Goal: Information Seeking & Learning: Learn about a topic

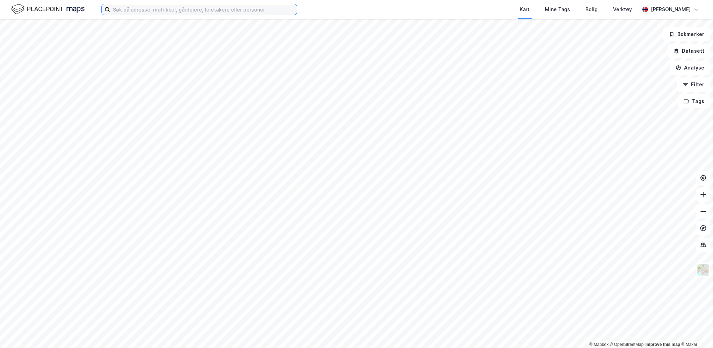
click at [222, 10] on input at bounding box center [203, 9] width 187 height 10
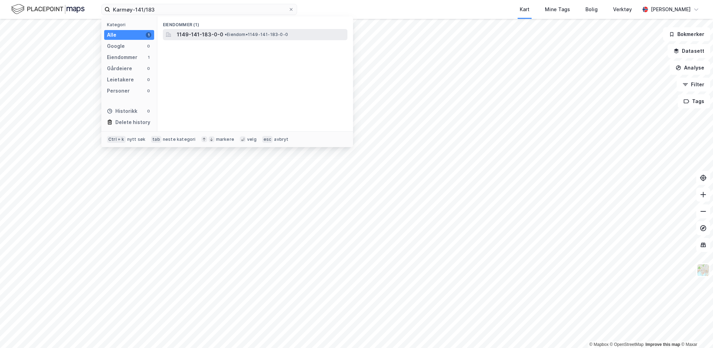
click at [246, 38] on div "1149-141-183-0-0 • Eiendom • 1149-141-183-0-0" at bounding box center [261, 34] width 169 height 8
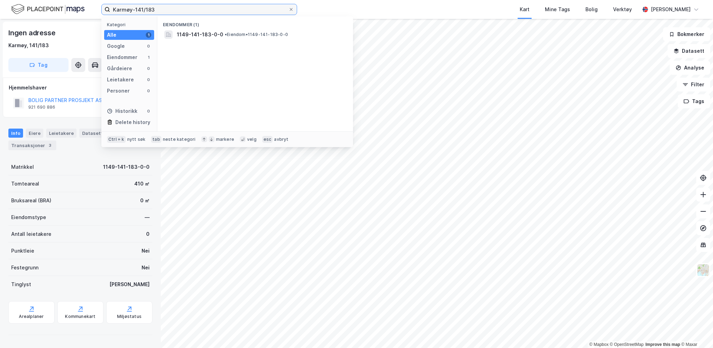
drag, startPoint x: 158, startPoint y: 13, endPoint x: 101, endPoint y: 16, distance: 56.7
click at [101, 16] on div "Karmøy-141/183 Kategori Alle 1 Google 0 Eiendommer 1 Gårdeiere 0 Leietakere 0 P…" at bounding box center [356, 9] width 713 height 19
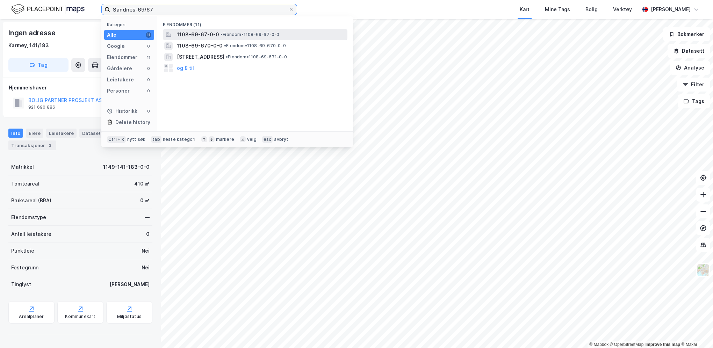
type input "Sandnes-69/67"
click at [228, 32] on span "• Eiendom • 1108-69-67-0-0" at bounding box center [250, 35] width 59 height 6
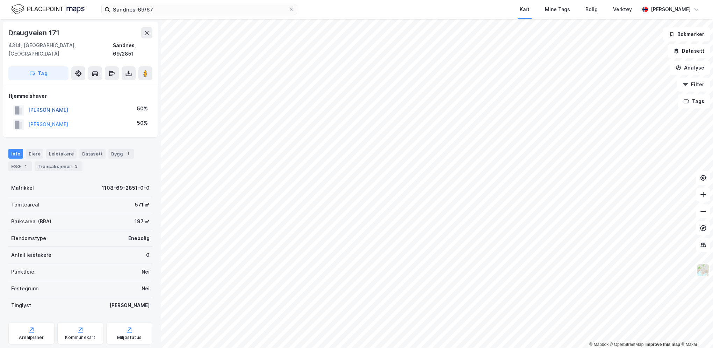
click at [0, 0] on button "JOHNSEN ALF HELGE" at bounding box center [0, 0] width 0 height 0
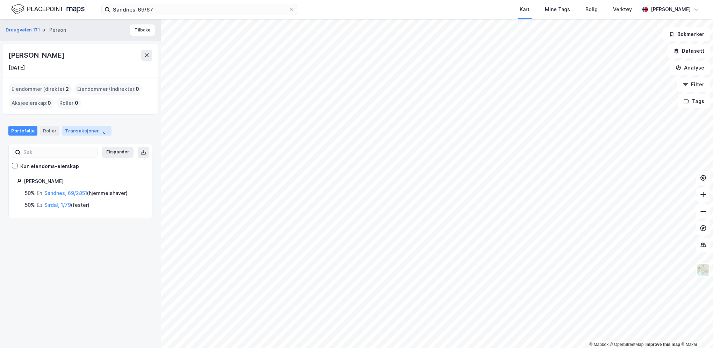
click at [77, 133] on div "Transaksjoner" at bounding box center [86, 131] width 49 height 10
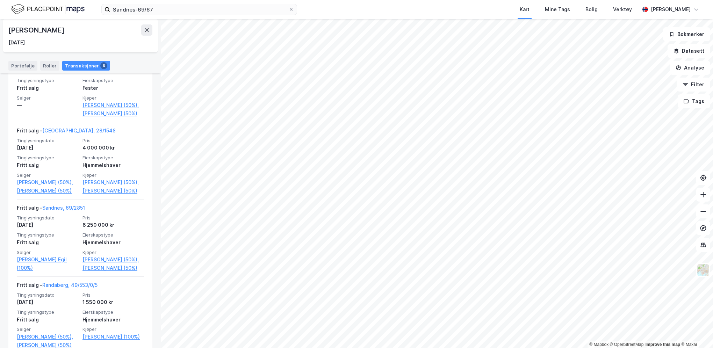
scroll to position [245, 0]
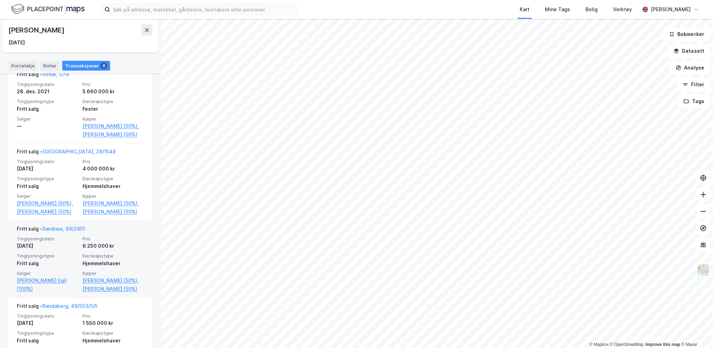
scroll to position [175, 0]
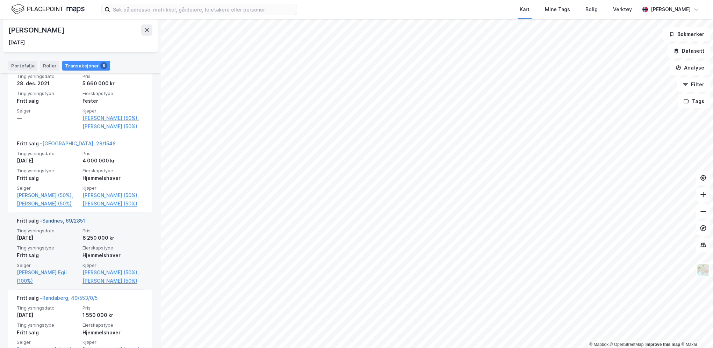
click at [66, 224] on link "Sandnes, 69/2851" at bounding box center [63, 221] width 43 height 6
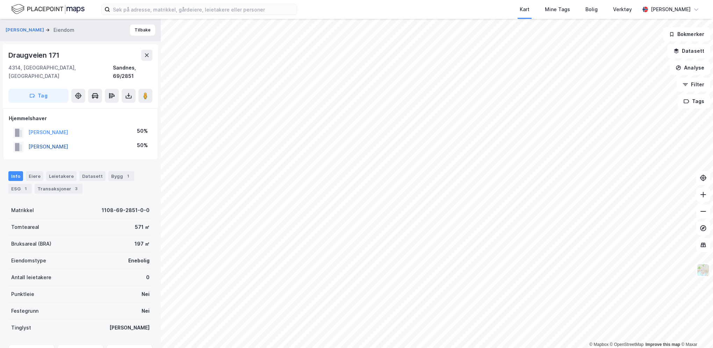
click at [0, 0] on button "NYGÅRD VALBORG REIDUN" at bounding box center [0, 0] width 0 height 0
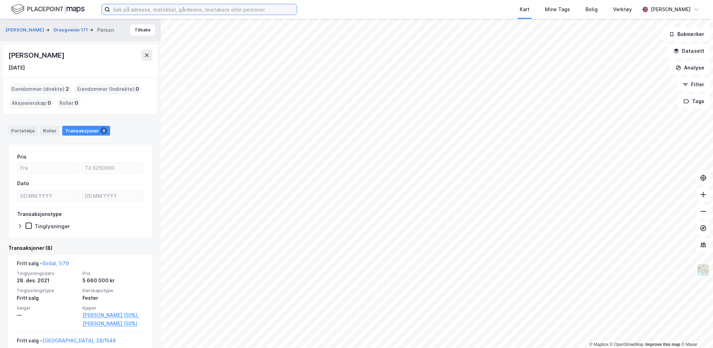
click at [121, 9] on input at bounding box center [203, 9] width 187 height 10
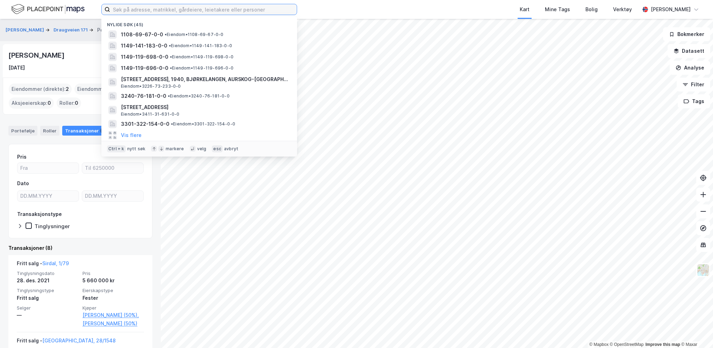
paste input "Sør Odal-28/234"
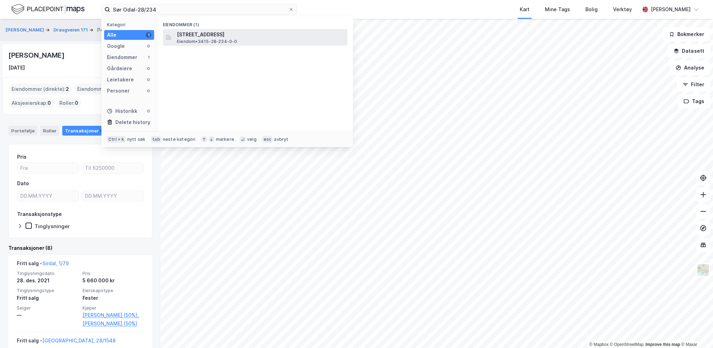
click at [216, 37] on span "[STREET_ADDRESS]" at bounding box center [261, 34] width 168 height 8
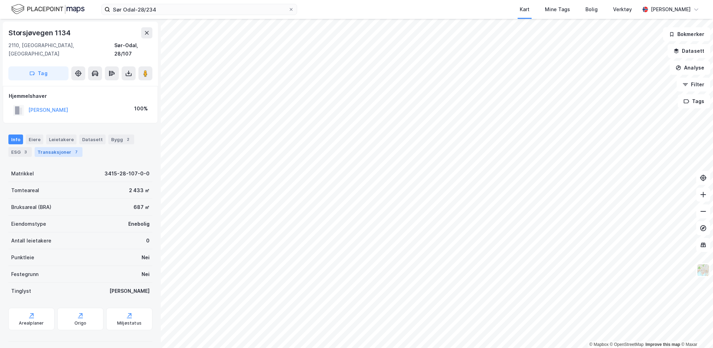
click at [49, 147] on div "Transaksjoner 7" at bounding box center [59, 152] width 48 height 10
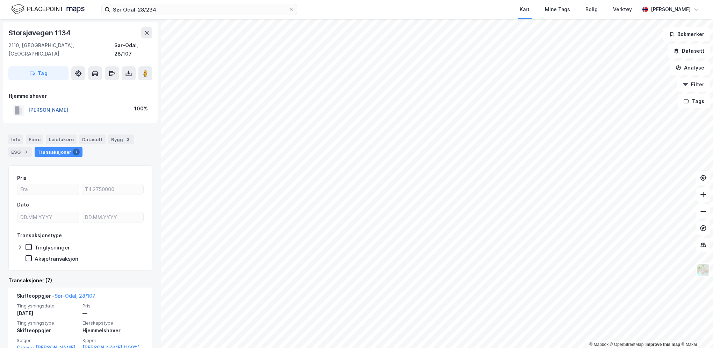
click at [0, 0] on button "GIÆVER HILDE KARIN S" at bounding box center [0, 0] width 0 height 0
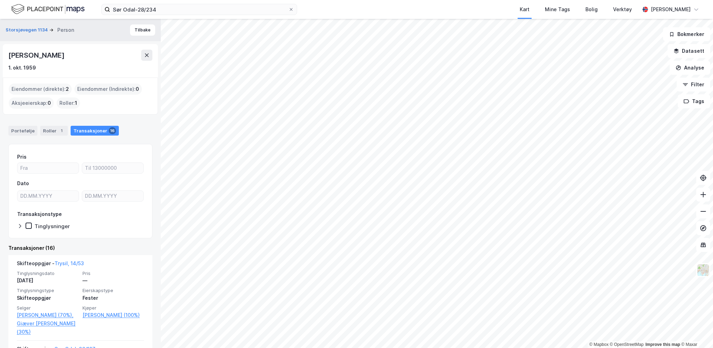
drag, startPoint x: 112, startPoint y: 62, endPoint x: 38, endPoint y: 63, distance: 73.8
click at [38, 63] on div "Hilde Karin Schjelderup Giæver 1. okt. 1959" at bounding box center [80, 61] width 144 height 22
drag, startPoint x: 38, startPoint y: 63, endPoint x: 104, endPoint y: 67, distance: 65.9
click at [104, 67] on div "1. okt. 1959" at bounding box center [80, 68] width 144 height 8
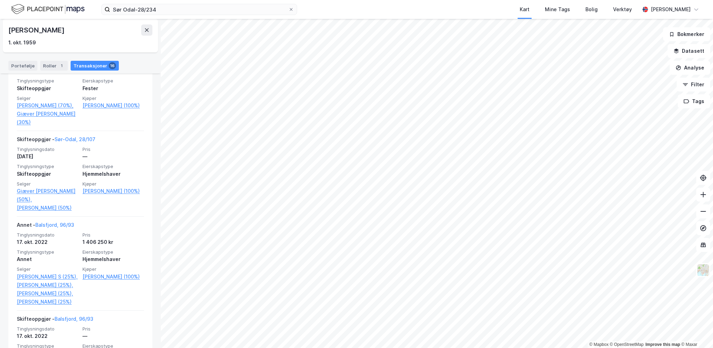
scroll to position [245, 0]
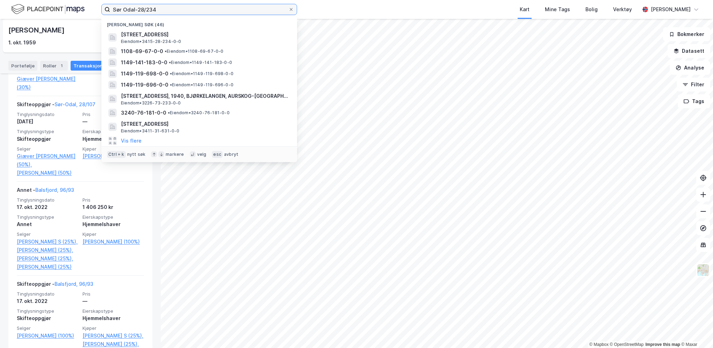
drag, startPoint x: 144, startPoint y: 10, endPoint x: 116, endPoint y: 10, distance: 28.0
click at [116, 10] on input "Sør Odal-28/234" at bounding box center [199, 9] width 178 height 10
type input "S"
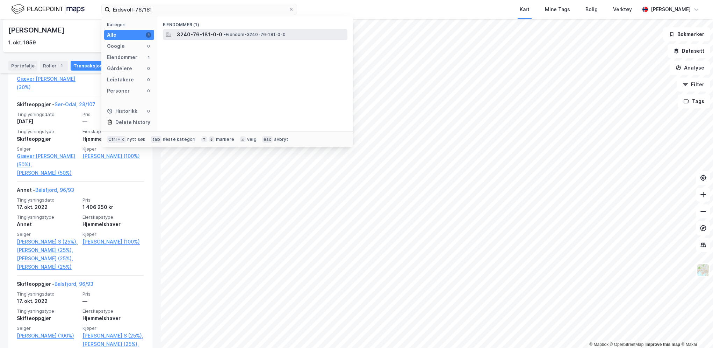
click at [194, 34] on span "3240-76-181-0-0" at bounding box center [199, 34] width 45 height 8
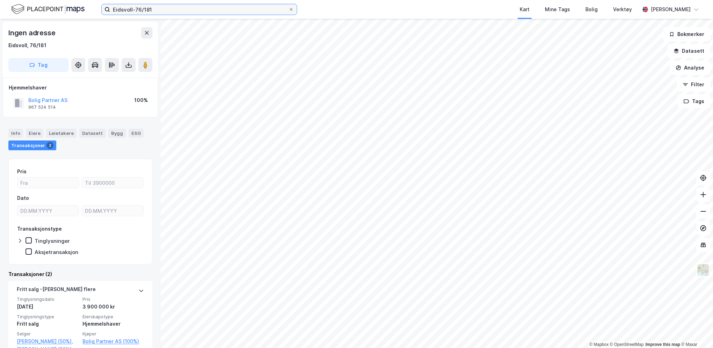
click at [151, 9] on input "Eidsvoll-76/181" at bounding box center [199, 9] width 178 height 10
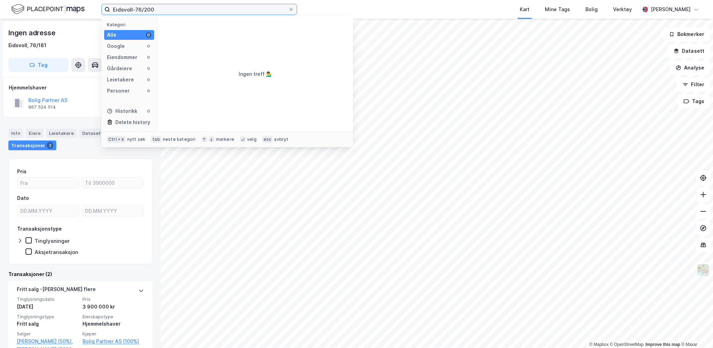
click at [156, 9] on input "Eidsvoll-76/200" at bounding box center [199, 9] width 178 height 10
click at [138, 9] on input "Eidsvoll-76/200" at bounding box center [199, 9] width 178 height 10
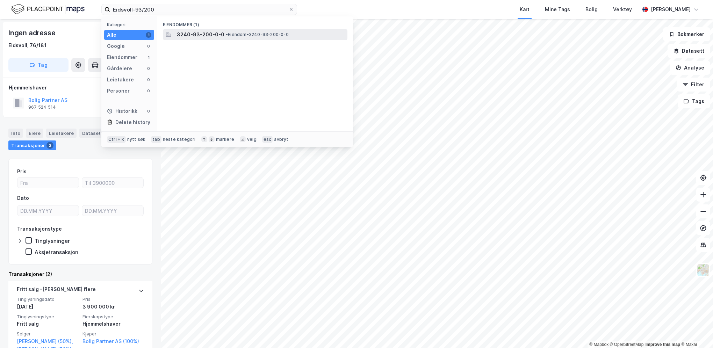
click at [226, 36] on span "•" at bounding box center [227, 34] width 2 height 5
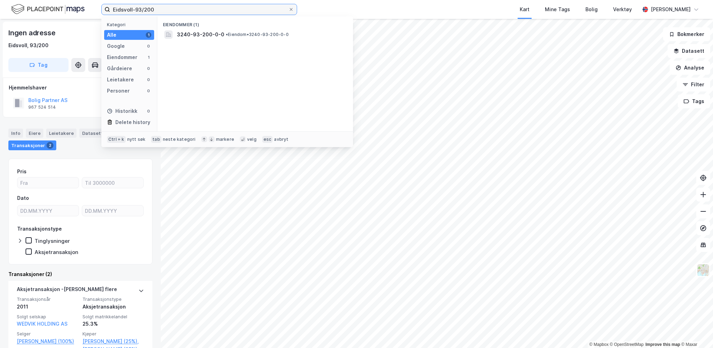
drag, startPoint x: 157, startPoint y: 8, endPoint x: 94, endPoint y: 11, distance: 63.3
click at [94, 11] on div "Eidsvoll-93/200 Kategori Alle 1 Google 0 Eiendommer 1 Gårdeiere 0 Leietakere 0 …" at bounding box center [356, 9] width 713 height 19
type input "Hå-77/95"
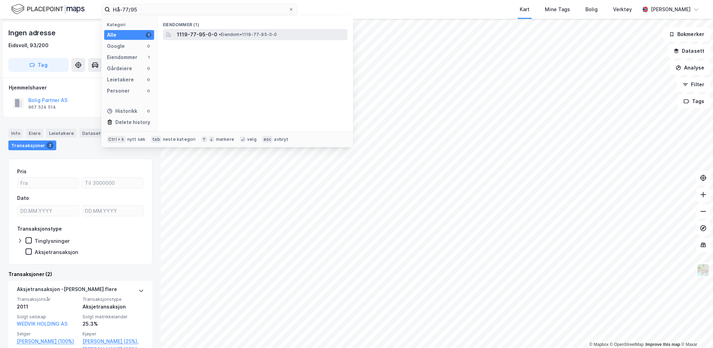
click at [209, 34] on span "1119-77-95-0-0" at bounding box center [197, 34] width 41 height 8
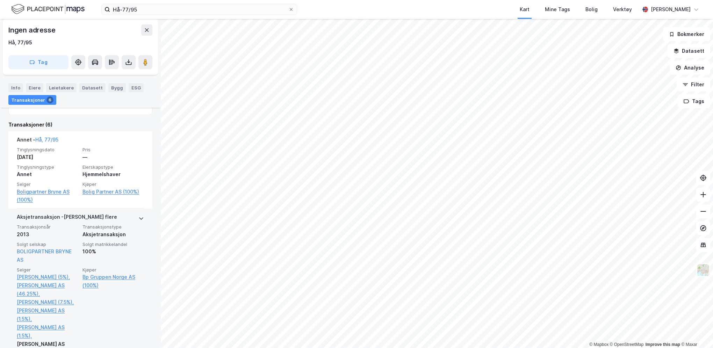
scroll to position [140, 0]
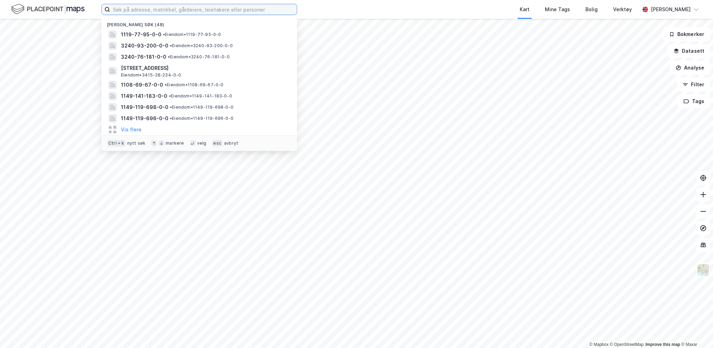
click at [148, 8] on input at bounding box center [203, 9] width 187 height 10
paste input "Sør Odal-28/234"
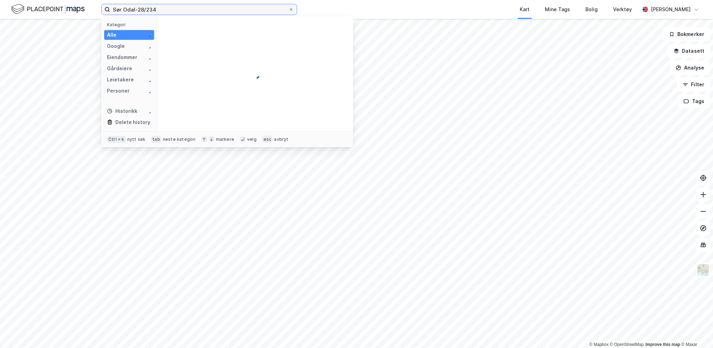
type input "Sør Odal-28/234"
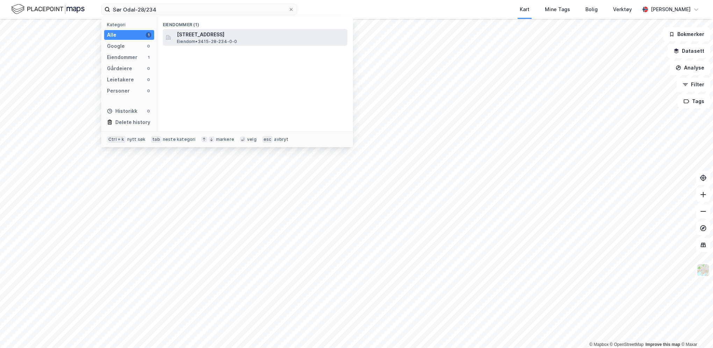
click at [213, 41] on span "Eiendom • 3415-28-234-0-0" at bounding box center [207, 42] width 60 height 6
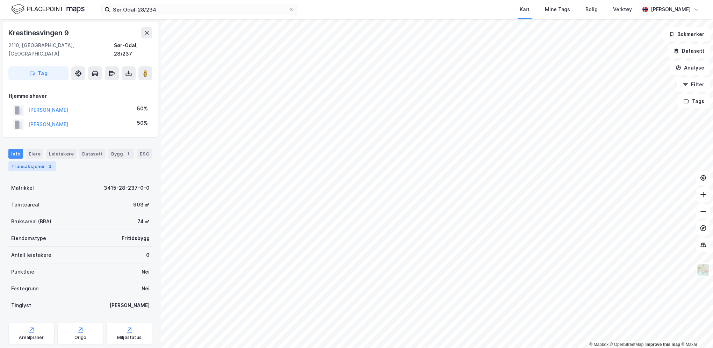
click at [29, 161] on div "Transaksjoner 2" at bounding box center [32, 166] width 48 height 10
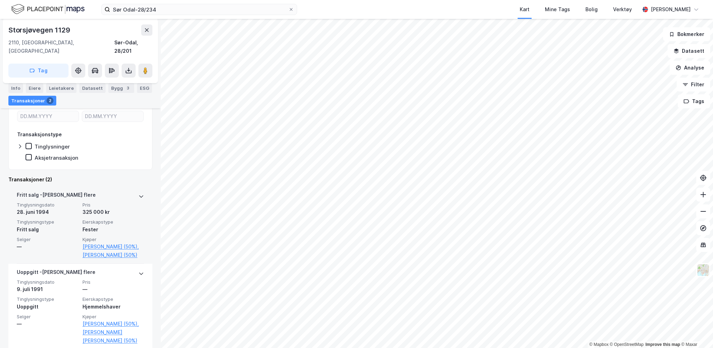
scroll to position [161, 0]
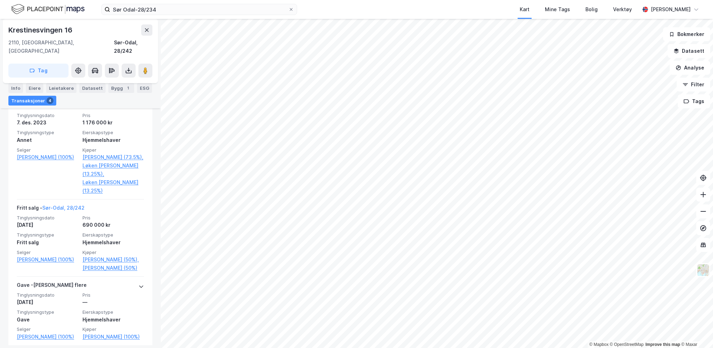
scroll to position [310, 0]
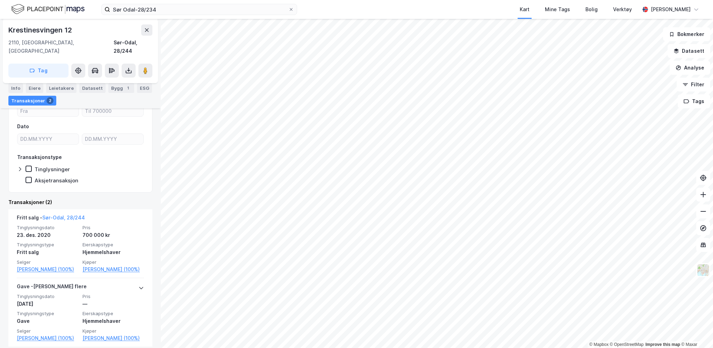
scroll to position [85, 0]
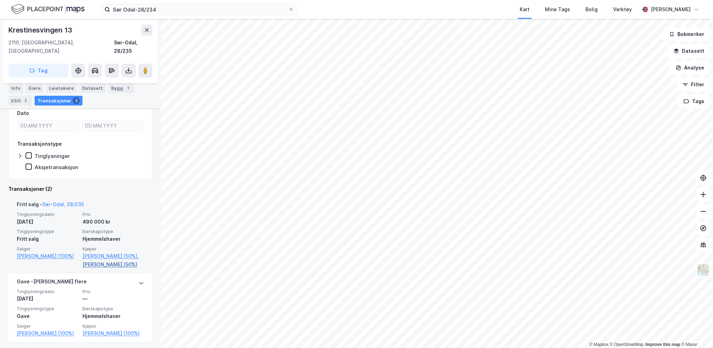
scroll to position [108, 0]
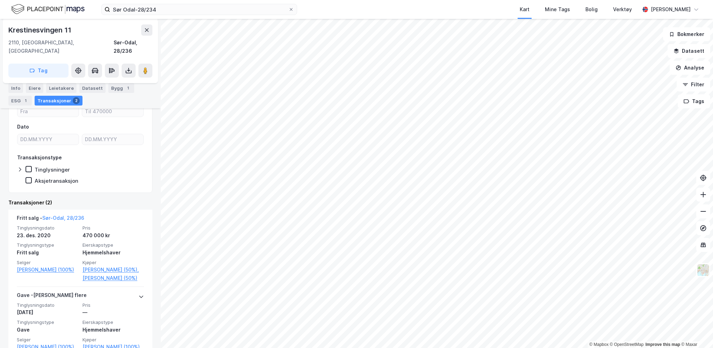
scroll to position [108, 0]
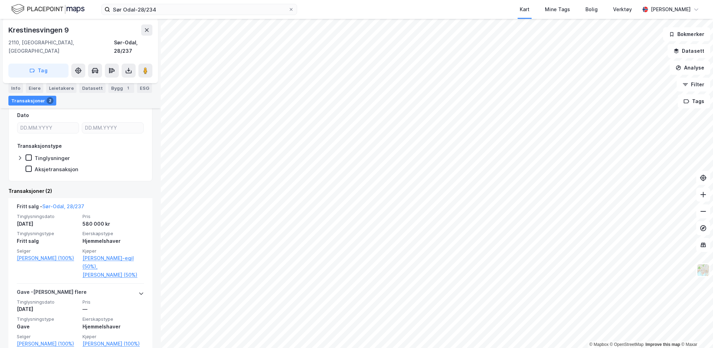
scroll to position [105, 0]
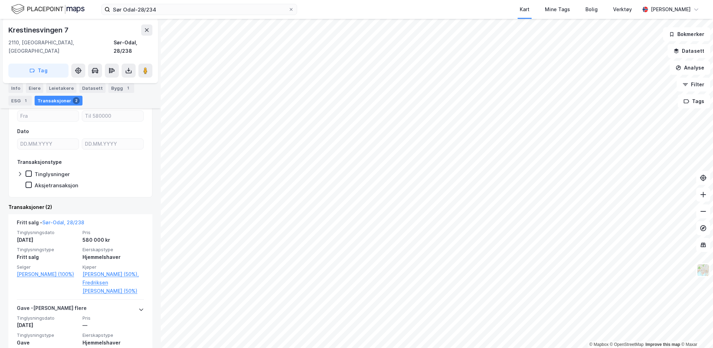
scroll to position [105, 0]
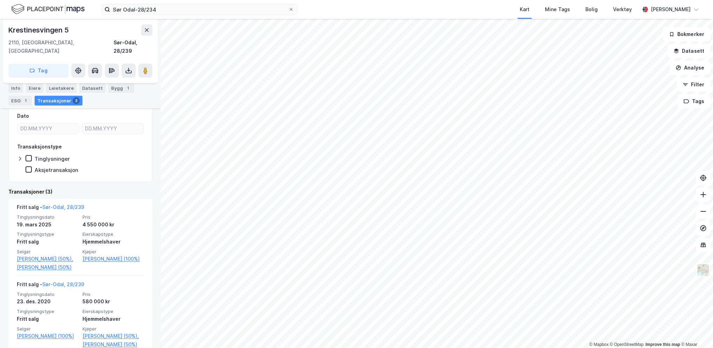
scroll to position [105, 0]
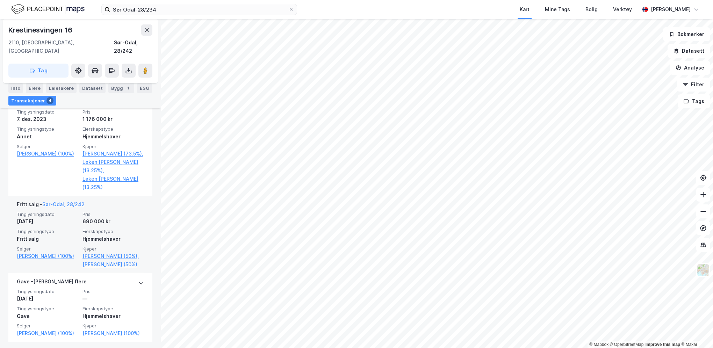
scroll to position [310, 0]
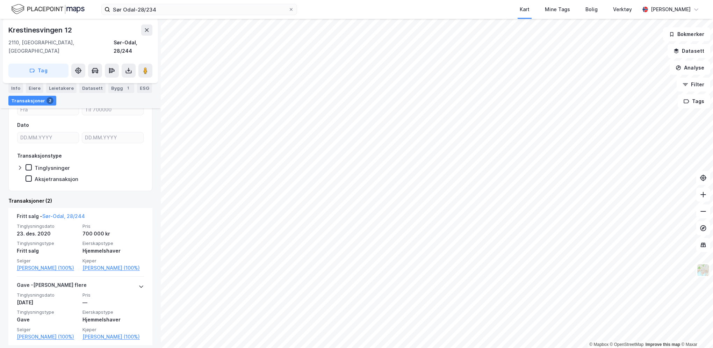
scroll to position [85, 0]
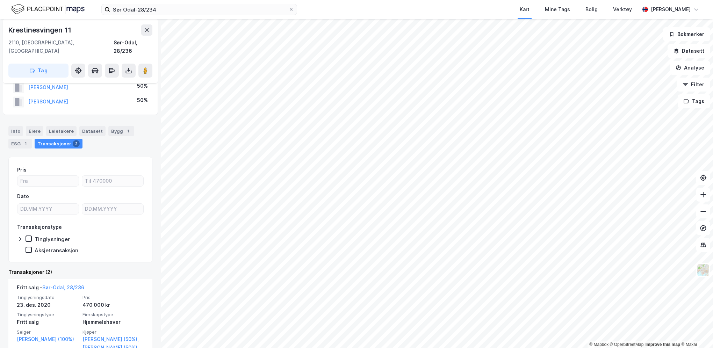
scroll to position [35, 0]
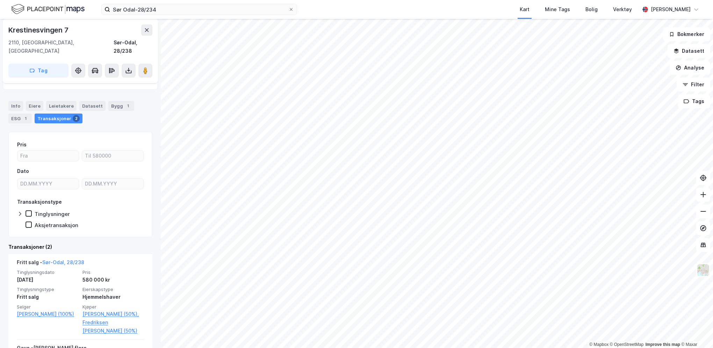
scroll to position [70, 0]
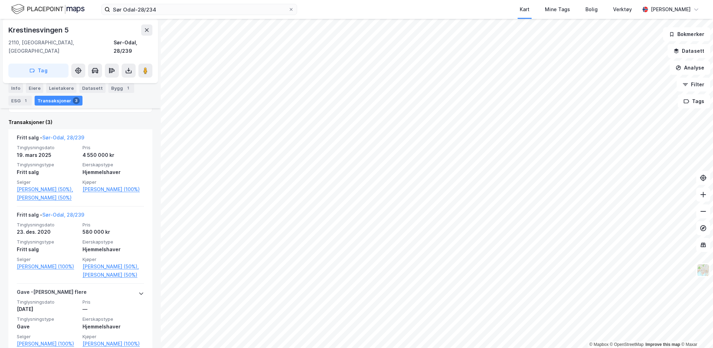
scroll to position [162, 0]
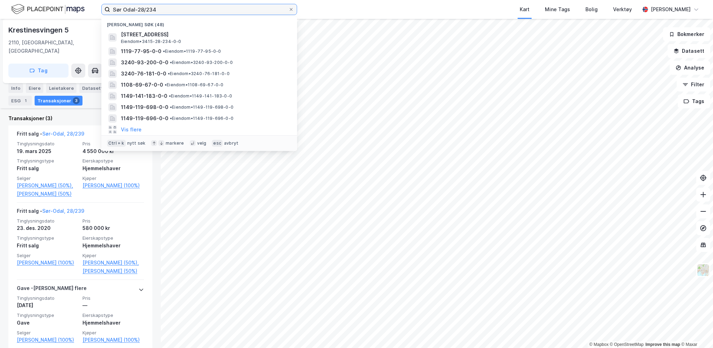
drag, startPoint x: 166, startPoint y: 10, endPoint x: 98, endPoint y: 10, distance: 68.5
click at [98, 10] on div "Sør Odal-28/234 Nylige søk (48) [STREET_ADDRESS], [GEOGRAPHIC_DATA] • 3415-28-2…" at bounding box center [356, 9] width 713 height 19
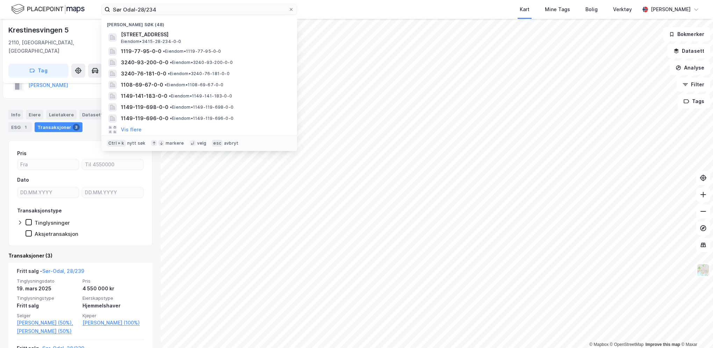
scroll to position [22, 0]
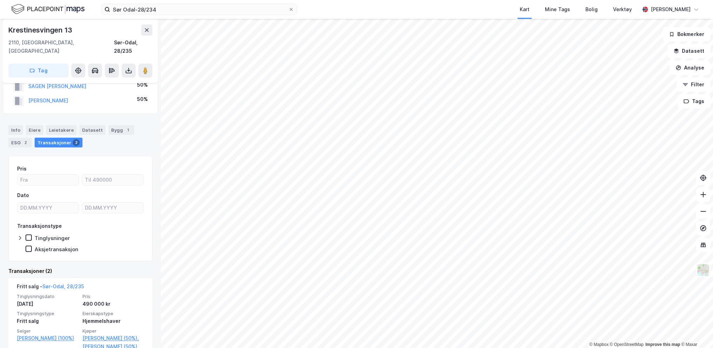
scroll to position [35, 0]
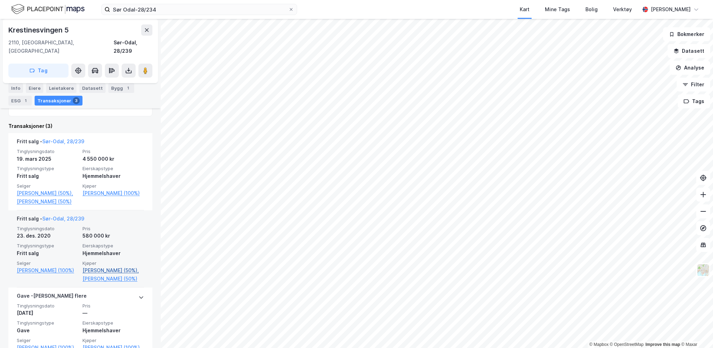
scroll to position [162, 0]
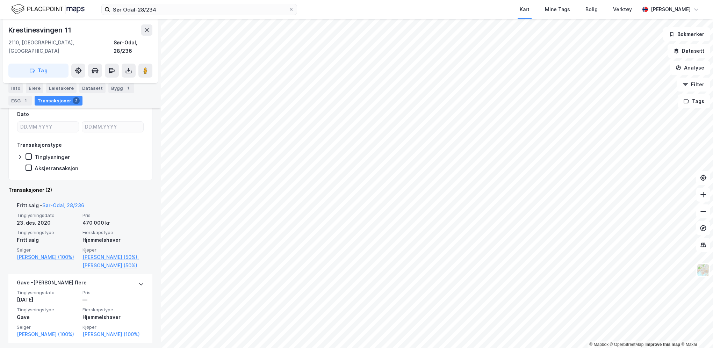
scroll to position [108, 0]
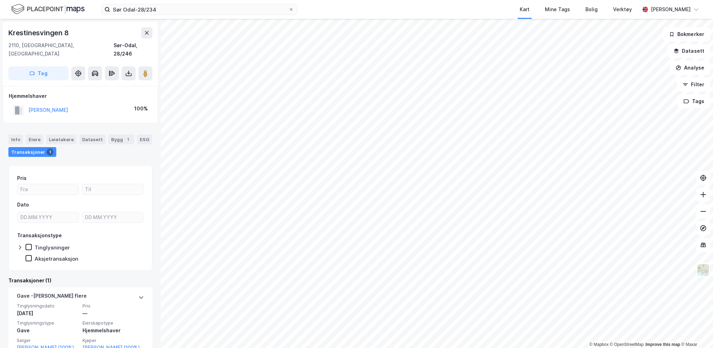
scroll to position [8, 0]
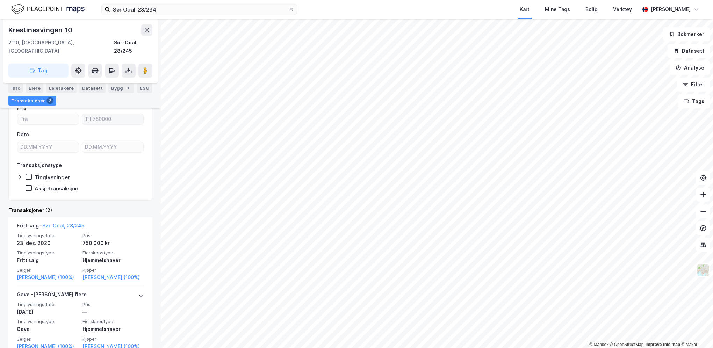
scroll to position [77, 0]
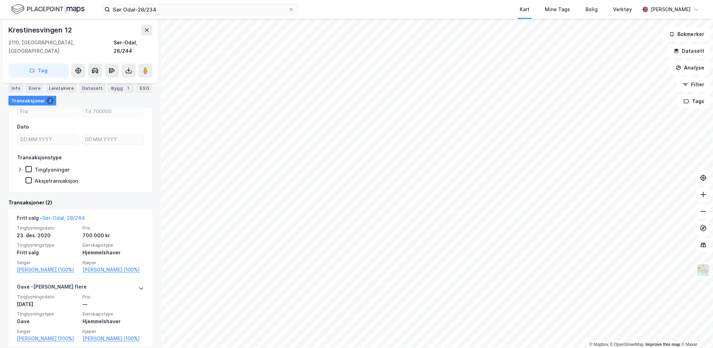
scroll to position [85, 0]
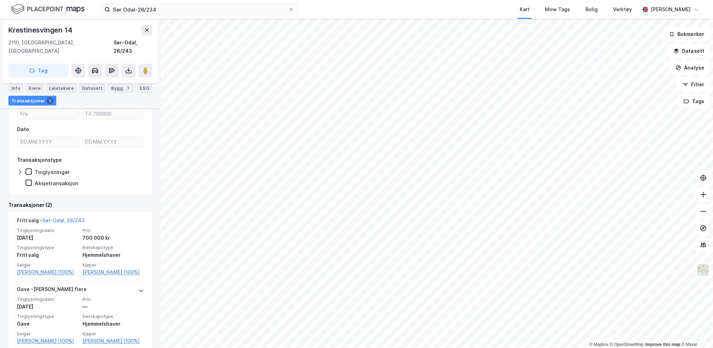
scroll to position [85, 0]
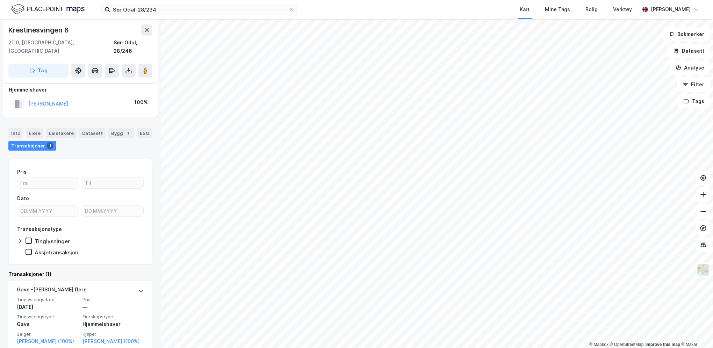
scroll to position [8, 0]
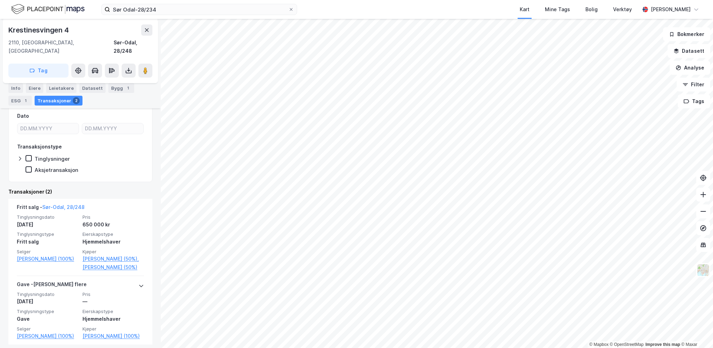
scroll to position [105, 0]
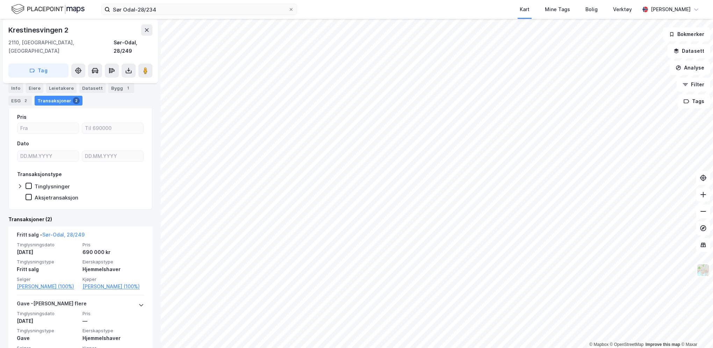
scroll to position [77, 0]
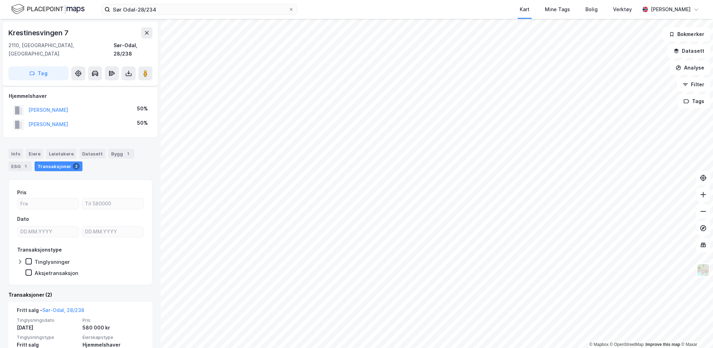
scroll to position [35, 0]
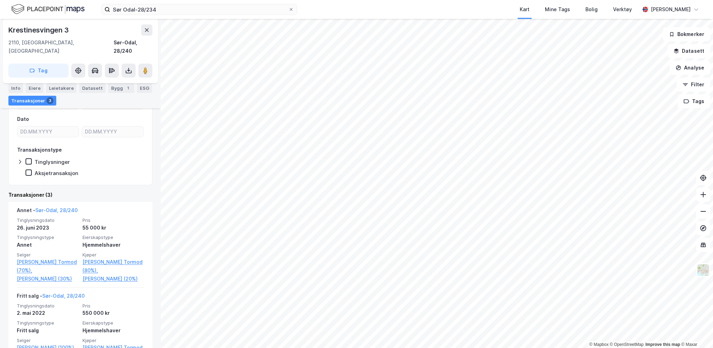
scroll to position [140, 0]
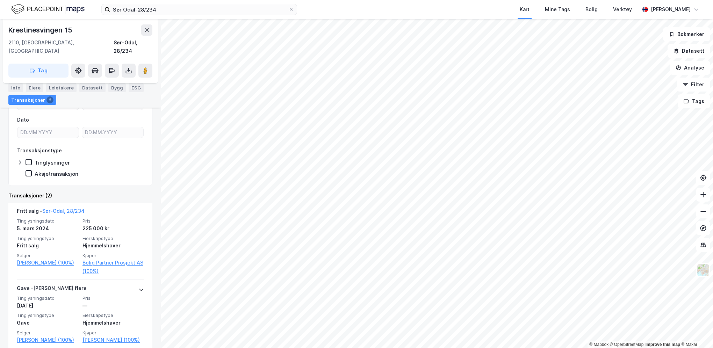
scroll to position [85, 0]
